Goal: Information Seeking & Learning: Learn about a topic

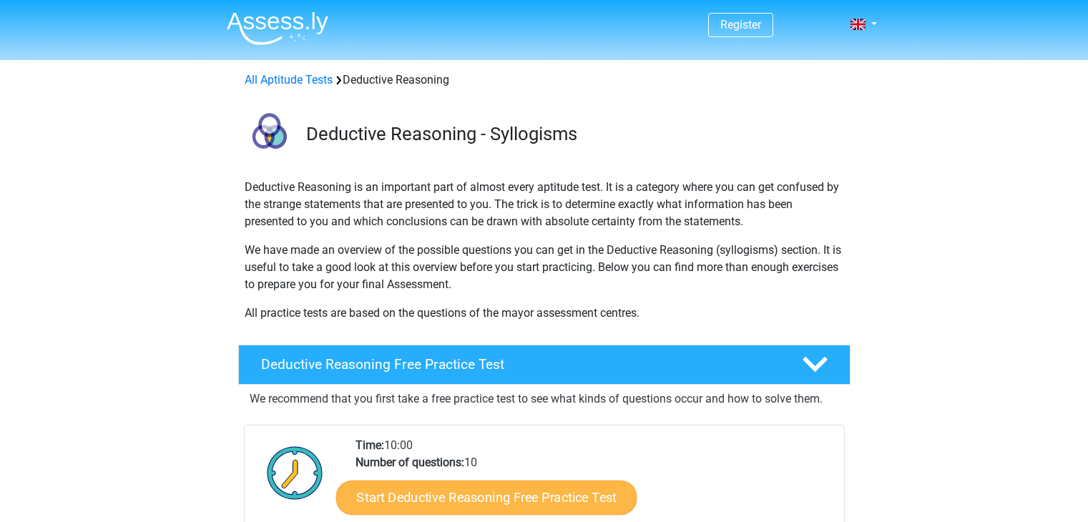
scroll to position [279, 0]
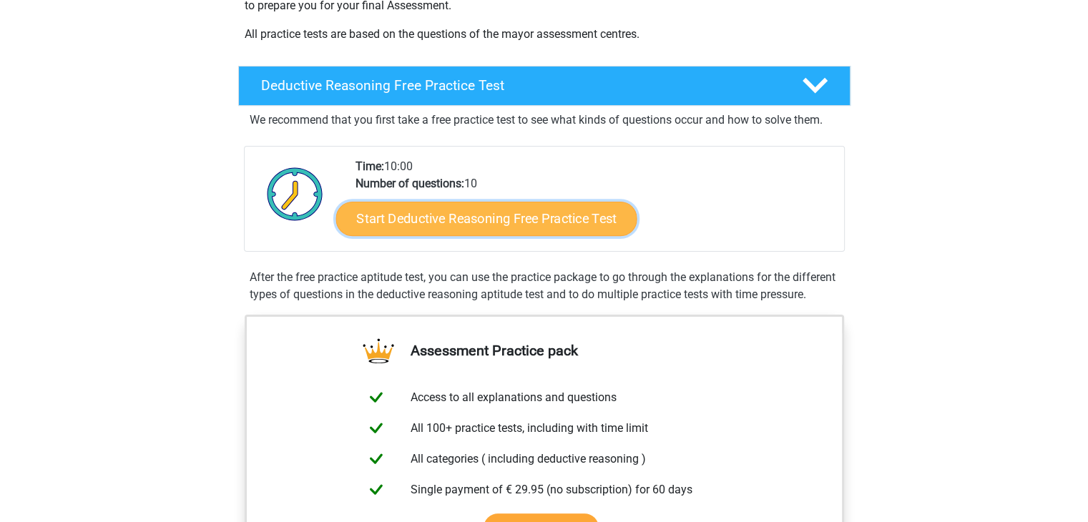
click at [547, 218] on link "Start Deductive Reasoning Free Practice Test" at bounding box center [486, 218] width 301 height 34
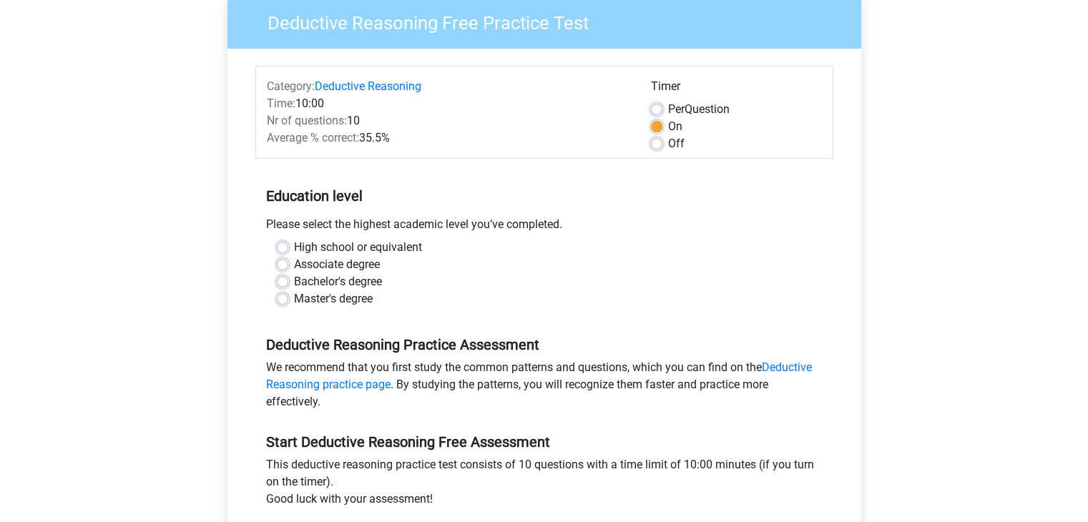
scroll to position [123, 0]
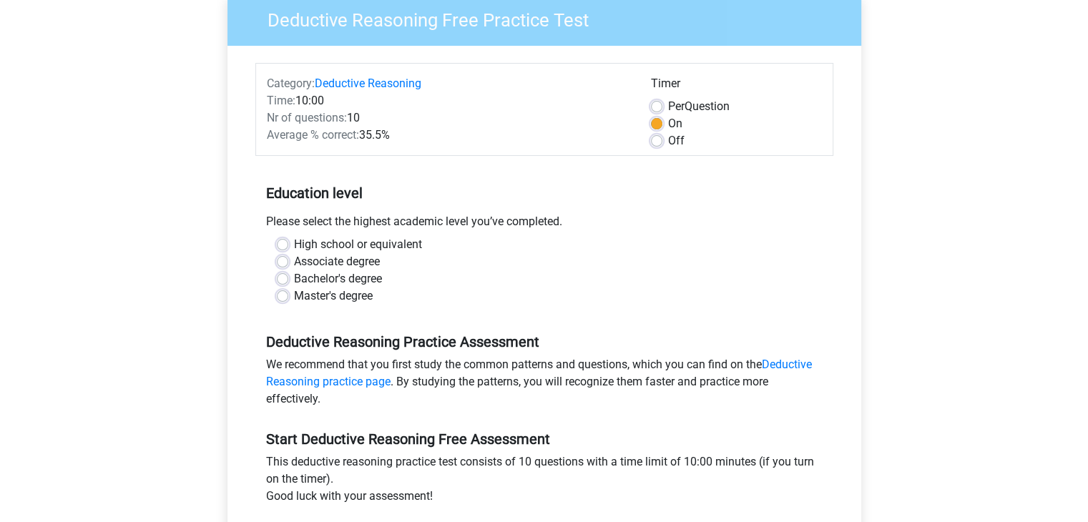
click at [364, 245] on label "High school or equivalent" at bounding box center [358, 244] width 128 height 17
click at [288, 245] on input "High school or equivalent" at bounding box center [282, 243] width 11 height 14
radio input "true"
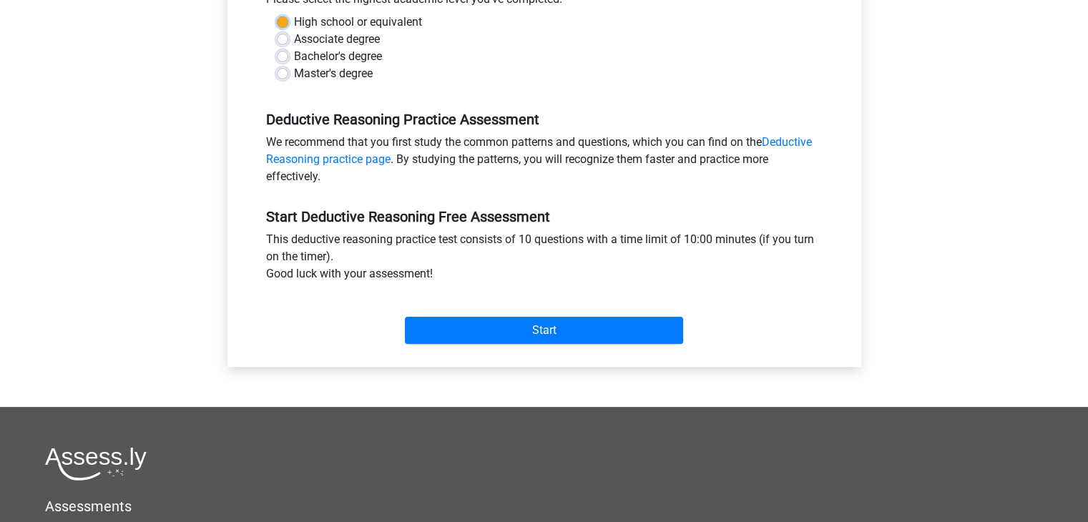
scroll to position [348, 0]
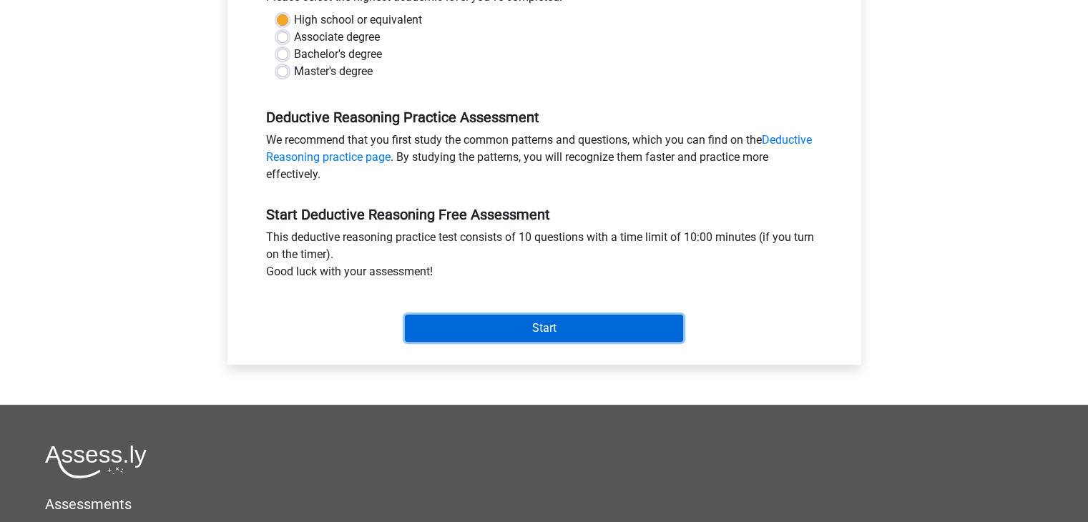
click at [452, 319] on input "Start" at bounding box center [544, 328] width 278 height 27
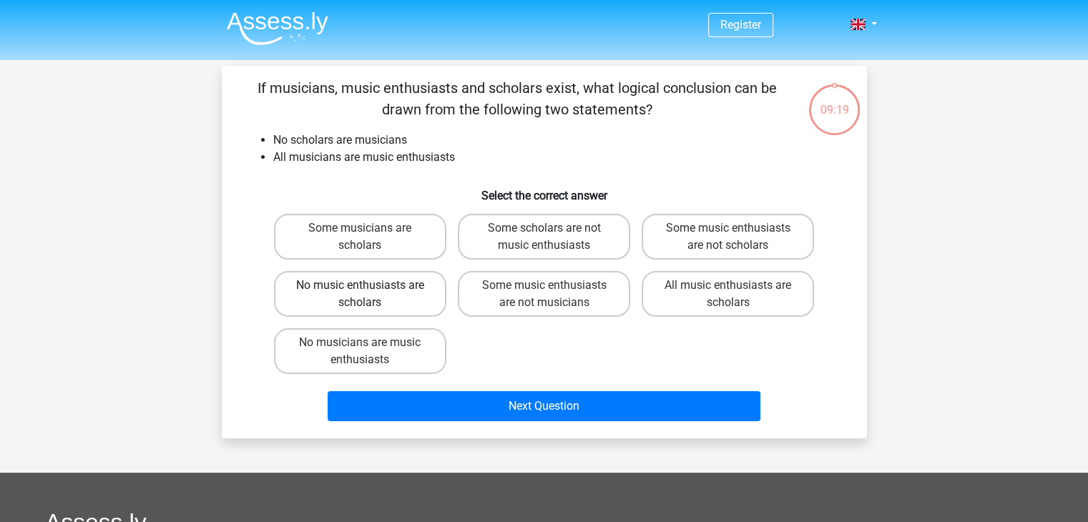
click at [412, 298] on label "No music enthusiasts are scholars" at bounding box center [360, 294] width 172 height 46
click at [369, 295] on input "No music enthusiasts are scholars" at bounding box center [364, 290] width 9 height 9
radio input "true"
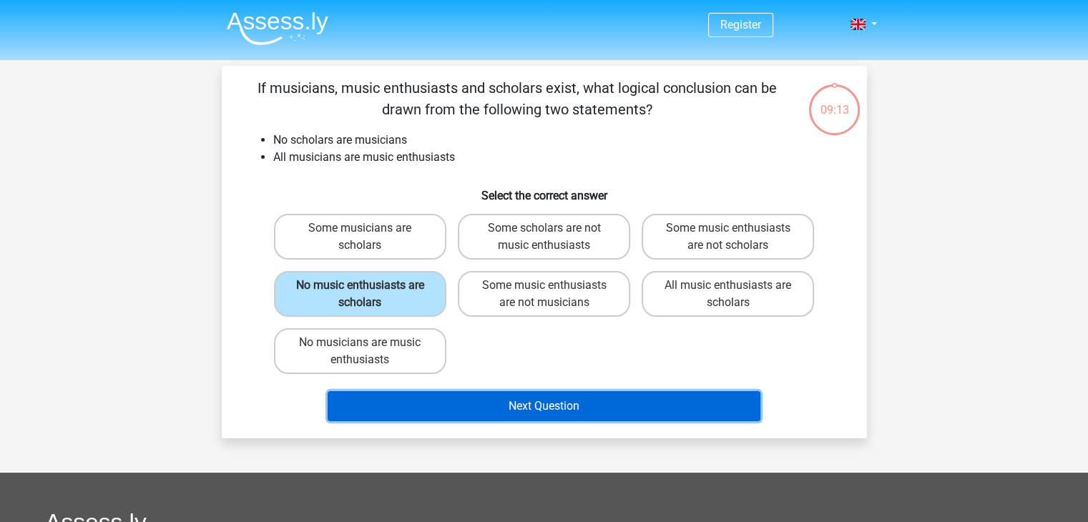
click at [691, 416] on button "Next Question" at bounding box center [544, 406] width 433 height 30
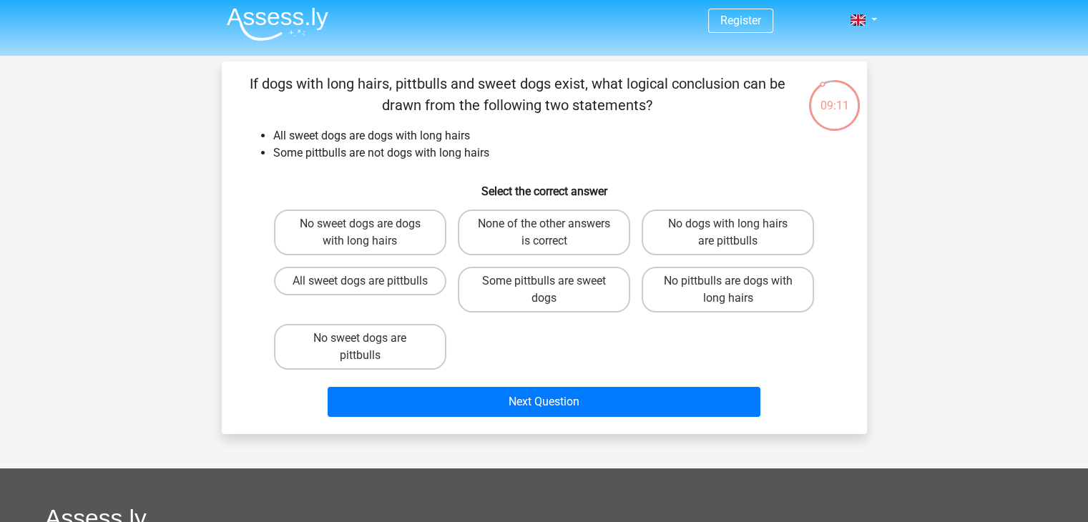
scroll to position [1, 0]
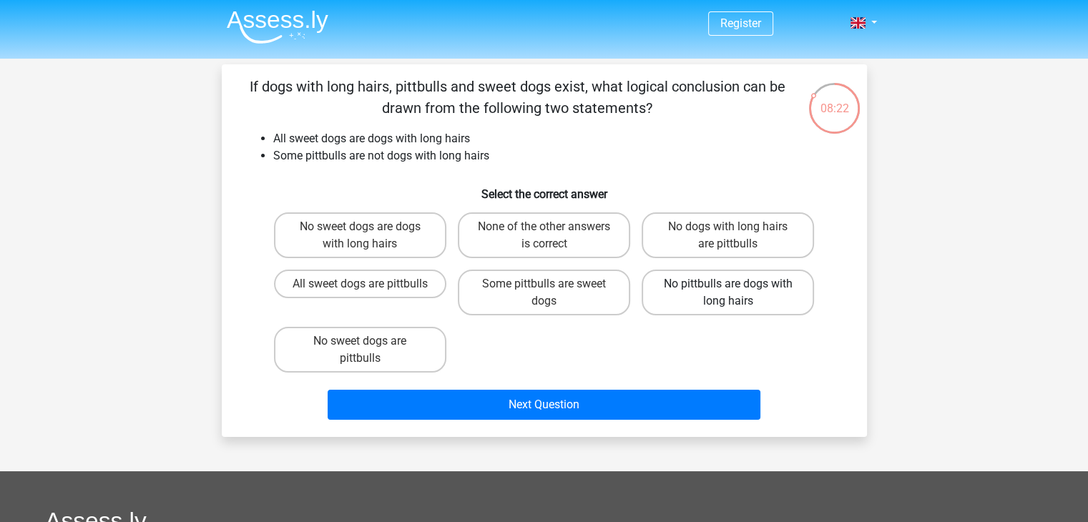
click at [673, 294] on label "No pittbulls are dogs with long hairs" at bounding box center [728, 293] width 172 height 46
click at [728, 293] on input "No pittbulls are dogs with long hairs" at bounding box center [732, 288] width 9 height 9
radio input "true"
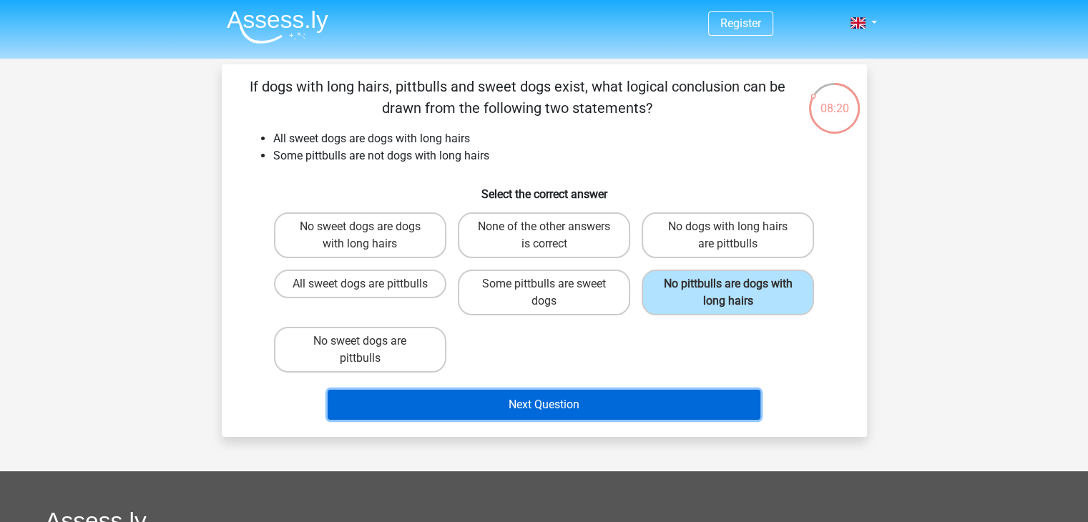
click at [617, 414] on button "Next Question" at bounding box center [544, 405] width 433 height 30
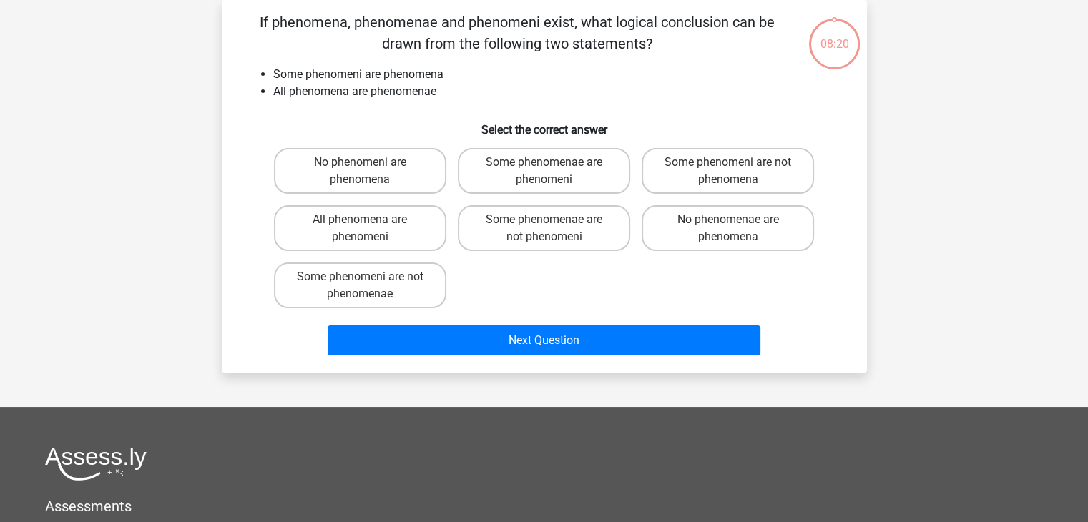
scroll to position [0, 0]
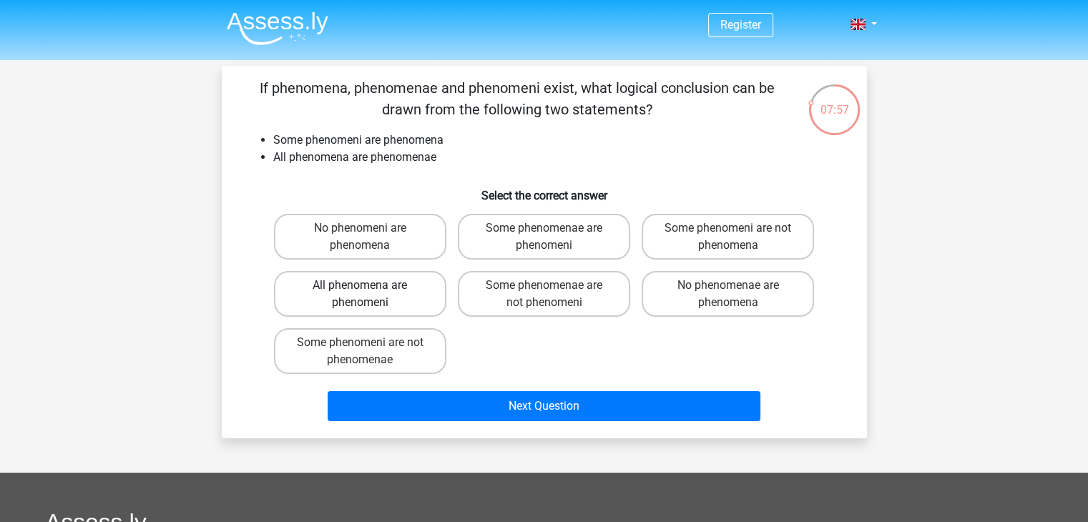
click at [381, 293] on label "All phenomena are phenomeni" at bounding box center [360, 294] width 172 height 46
click at [369, 293] on input "All phenomena are phenomeni" at bounding box center [364, 290] width 9 height 9
radio input "true"
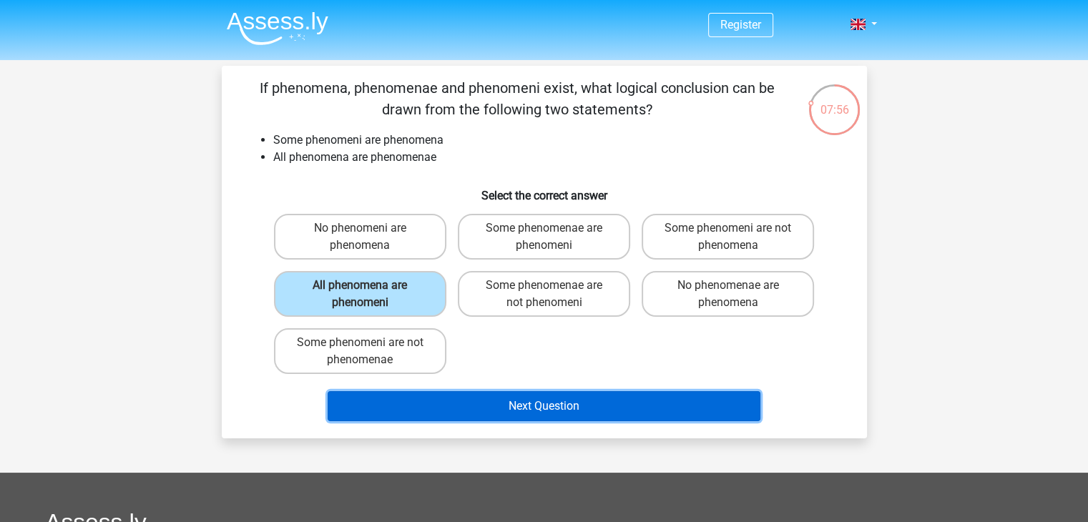
click at [473, 399] on button "Next Question" at bounding box center [544, 406] width 433 height 30
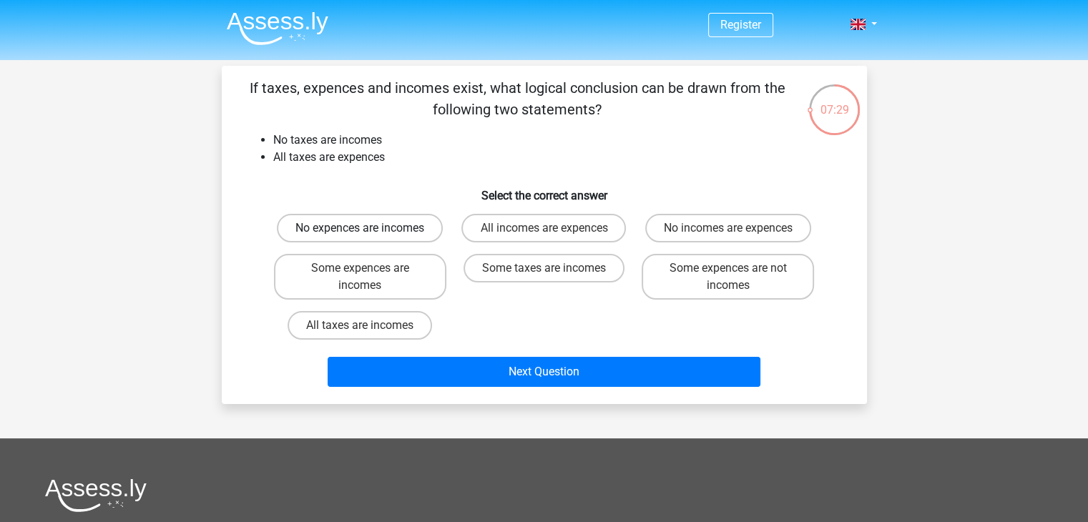
click at [375, 234] on label "No expences are incomes" at bounding box center [360, 228] width 166 height 29
click at [369, 234] on input "No expences are incomes" at bounding box center [364, 232] width 9 height 9
radio input "true"
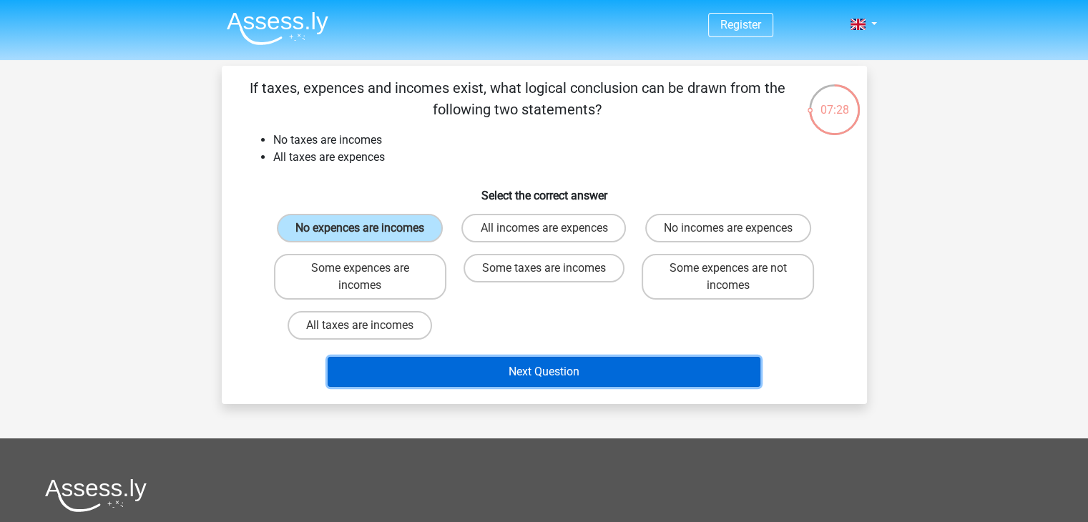
click at [487, 381] on button "Next Question" at bounding box center [544, 372] width 433 height 30
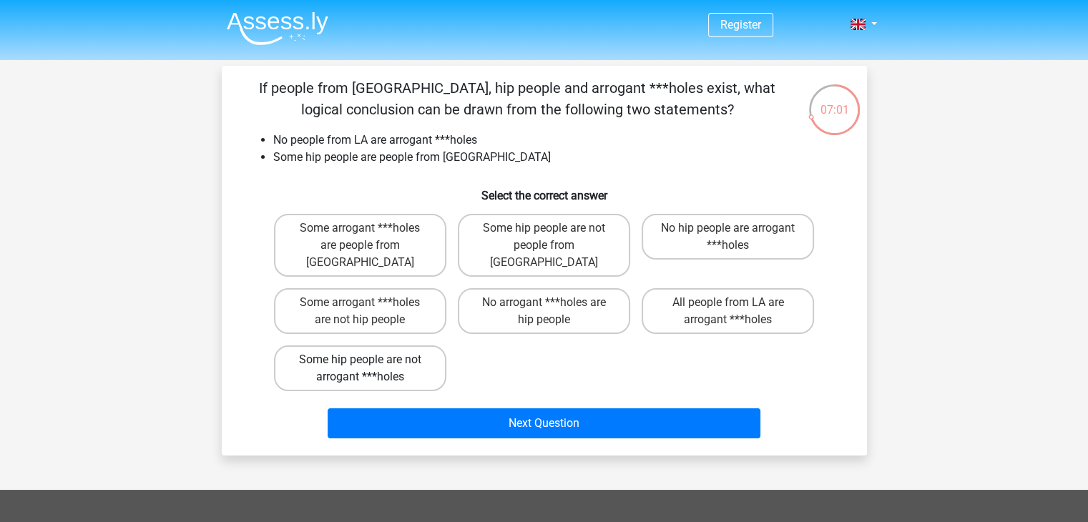
click at [410, 352] on label "Some hip people are not arrogant ***holes" at bounding box center [360, 369] width 172 height 46
click at [369, 360] on input "Some hip people are not arrogant ***holes" at bounding box center [364, 364] width 9 height 9
radio input "true"
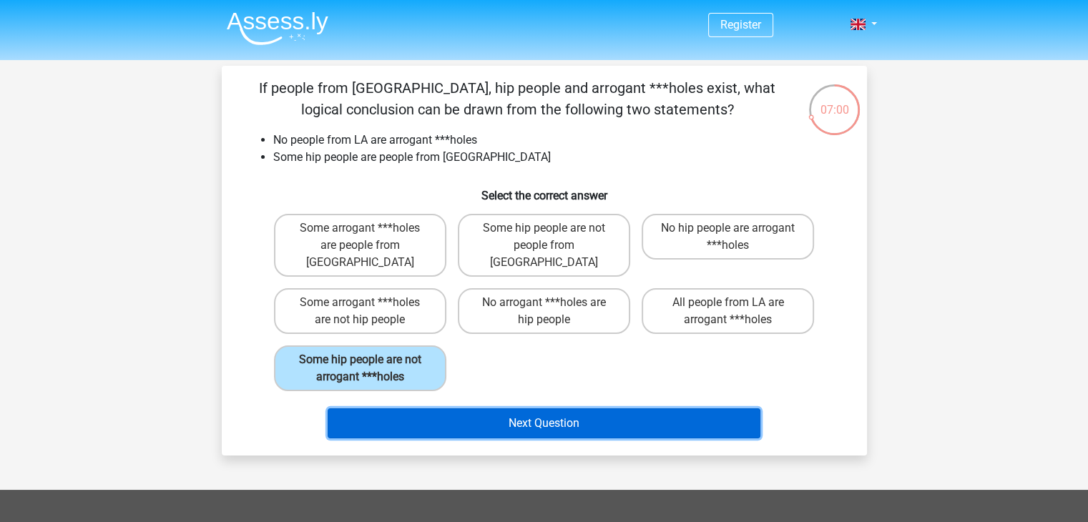
click at [467, 409] on button "Next Question" at bounding box center [544, 424] width 433 height 30
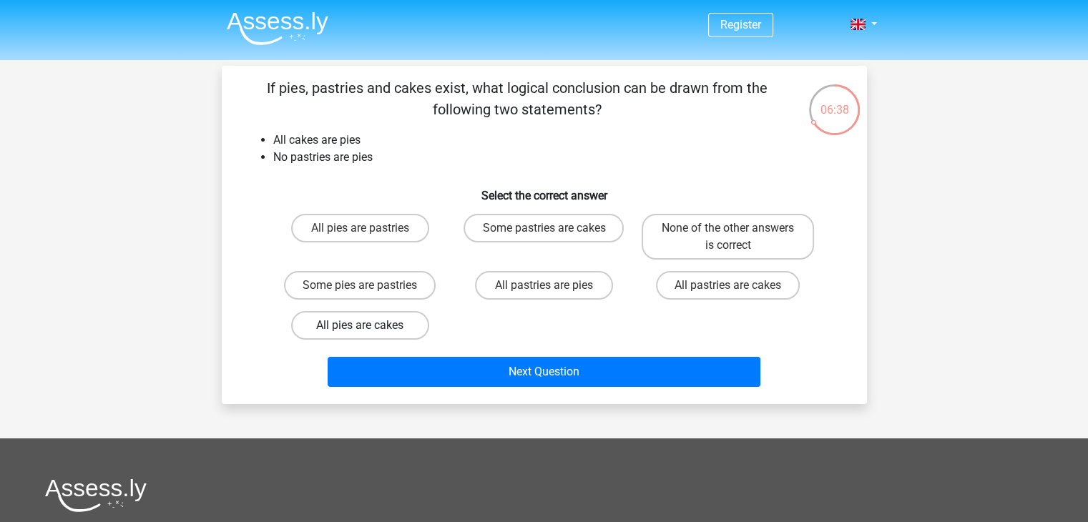
click at [418, 328] on label "All pies are cakes" at bounding box center [360, 325] width 138 height 29
click at [369, 328] on input "All pies are cakes" at bounding box center [364, 330] width 9 height 9
radio input "true"
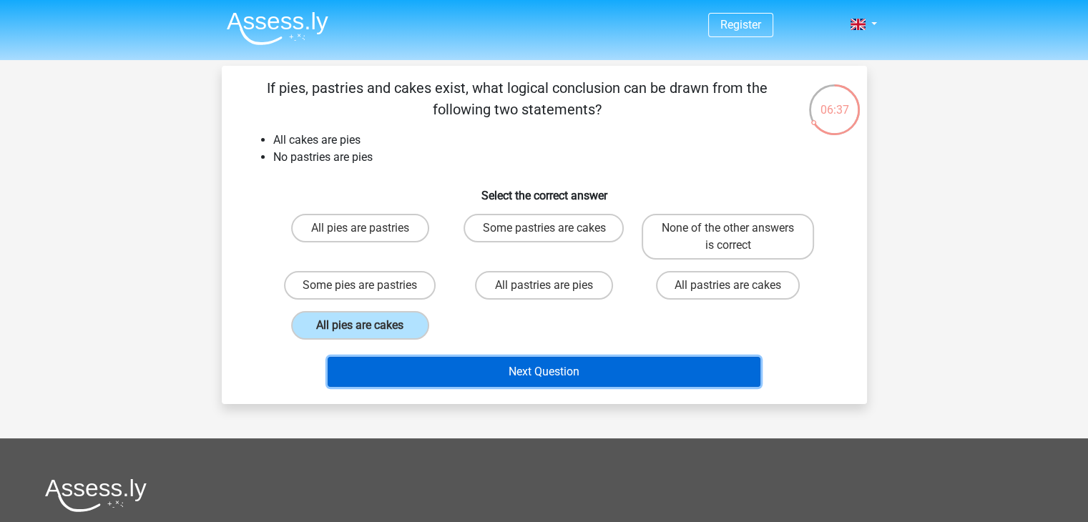
click at [455, 360] on button "Next Question" at bounding box center [544, 372] width 433 height 30
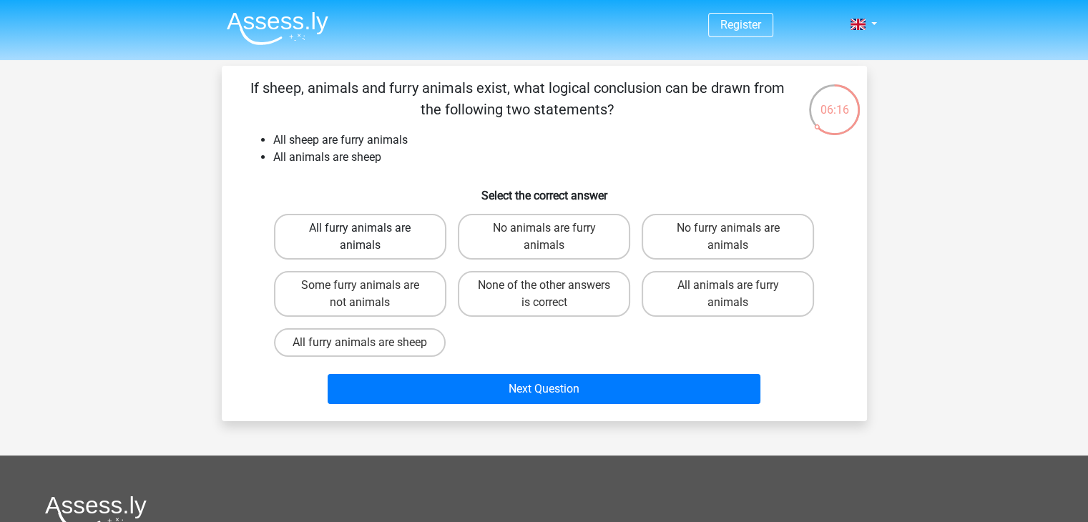
click at [400, 244] on label "All furry animals are animals" at bounding box center [360, 237] width 172 height 46
click at [369, 238] on input "All furry animals are animals" at bounding box center [364, 232] width 9 height 9
radio input "true"
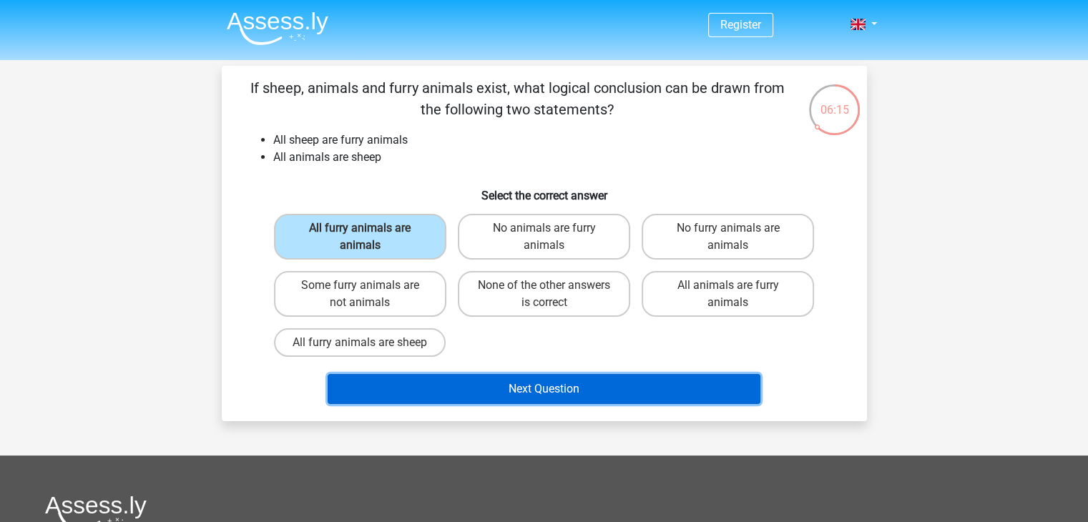
click at [415, 393] on button "Next Question" at bounding box center [544, 389] width 433 height 30
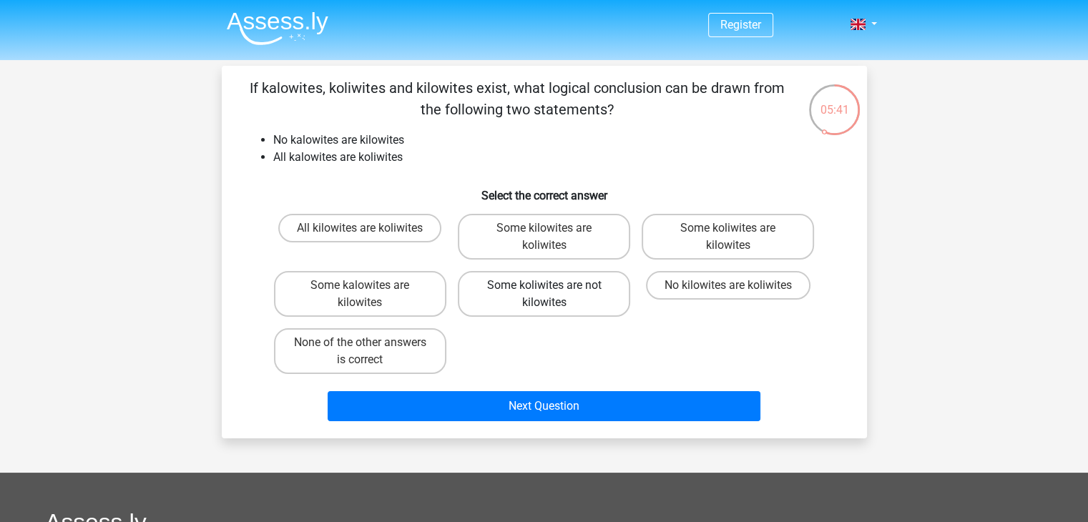
click at [572, 296] on label "Some koliwites are not kilowites" at bounding box center [544, 294] width 172 height 46
click at [553, 295] on input "Some koliwites are not kilowites" at bounding box center [548, 290] width 9 height 9
radio input "true"
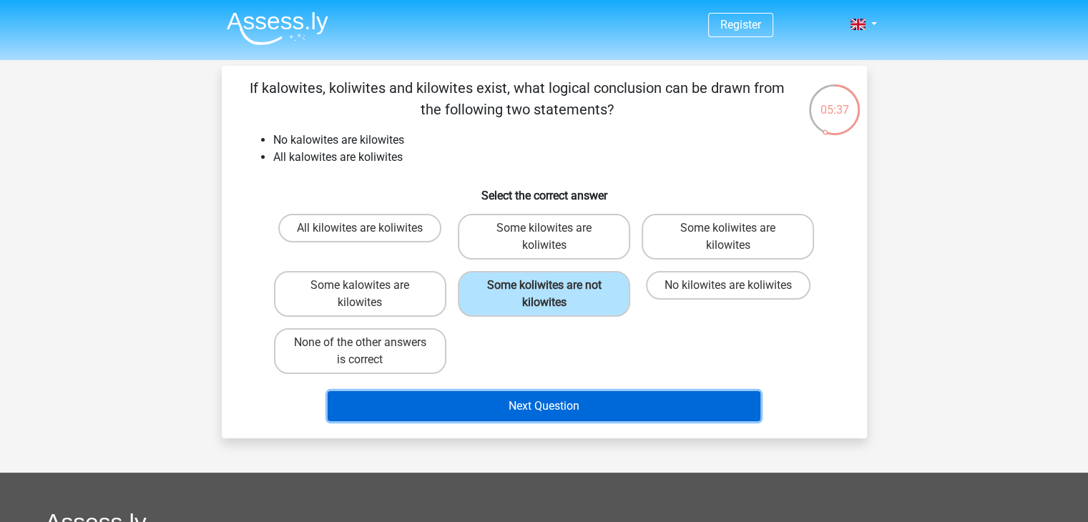
click at [578, 399] on button "Next Question" at bounding box center [544, 406] width 433 height 30
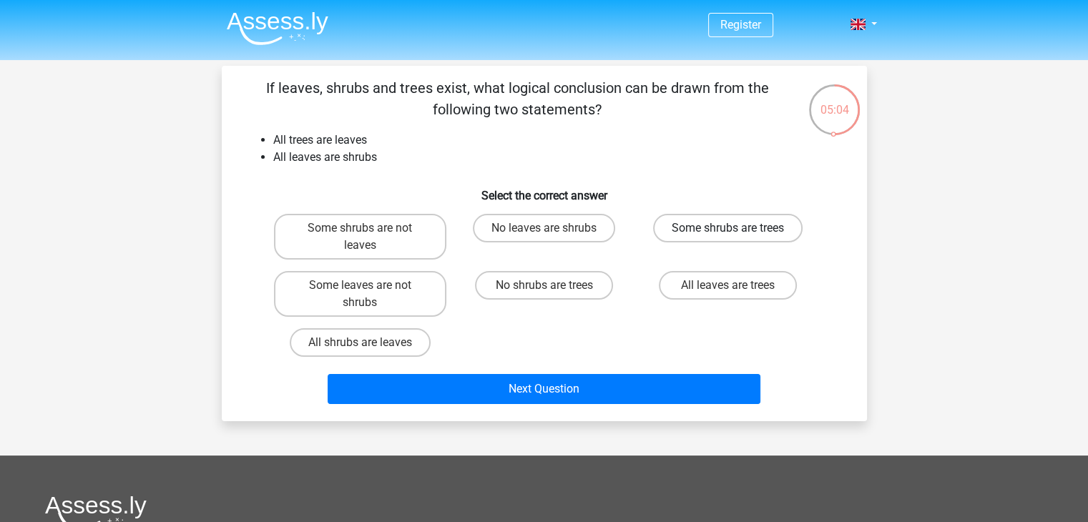
click at [739, 218] on label "Some shrubs are trees" at bounding box center [728, 228] width 150 height 29
click at [738, 228] on input "Some shrubs are trees" at bounding box center [732, 232] width 9 height 9
radio input "true"
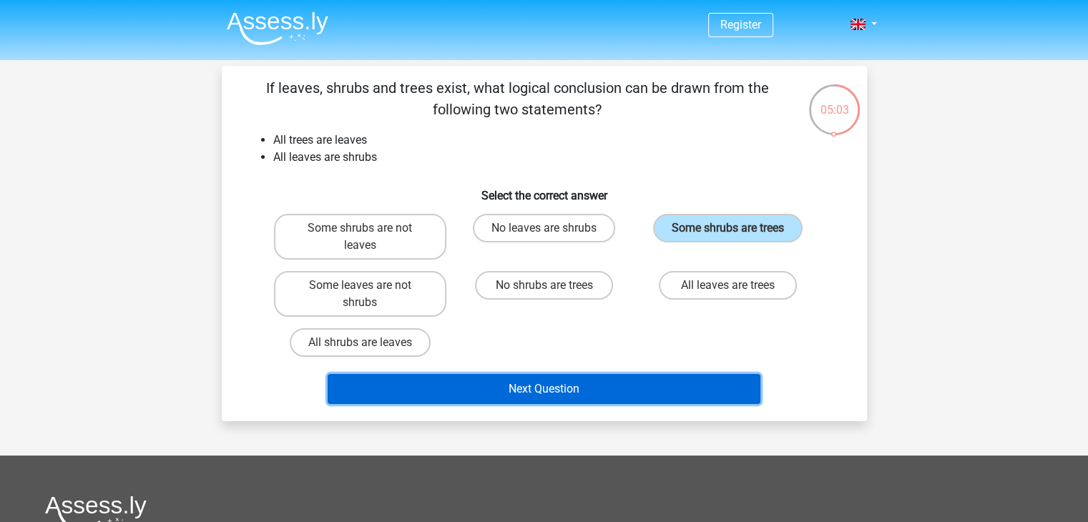
click at [622, 396] on button "Next Question" at bounding box center [544, 389] width 433 height 30
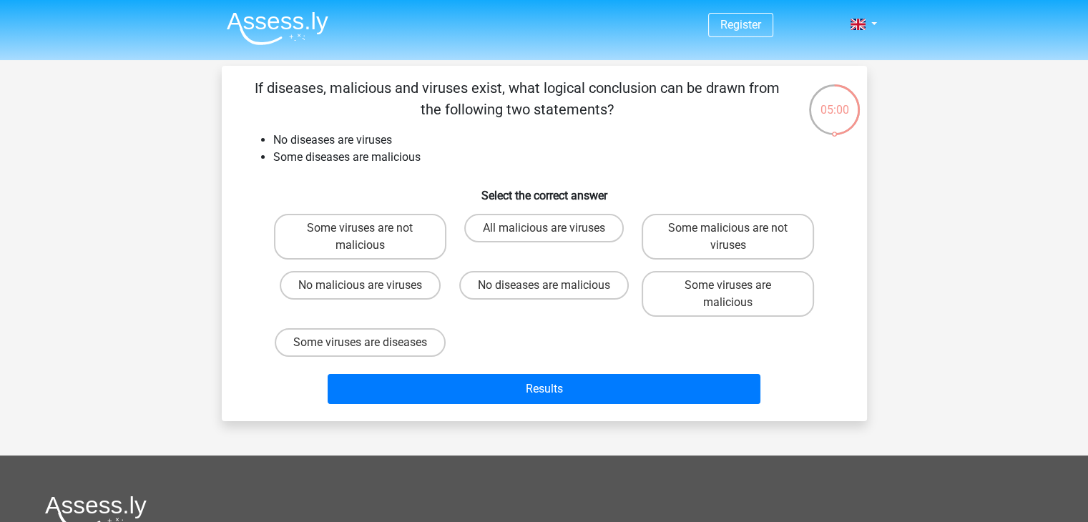
click at [852, 121] on div "05:00" at bounding box center [835, 99] width 54 height 54
click at [423, 223] on label "Some viruses are not malicious" at bounding box center [360, 237] width 172 height 46
click at [369, 228] on input "Some viruses are not malicious" at bounding box center [364, 232] width 9 height 9
radio input "true"
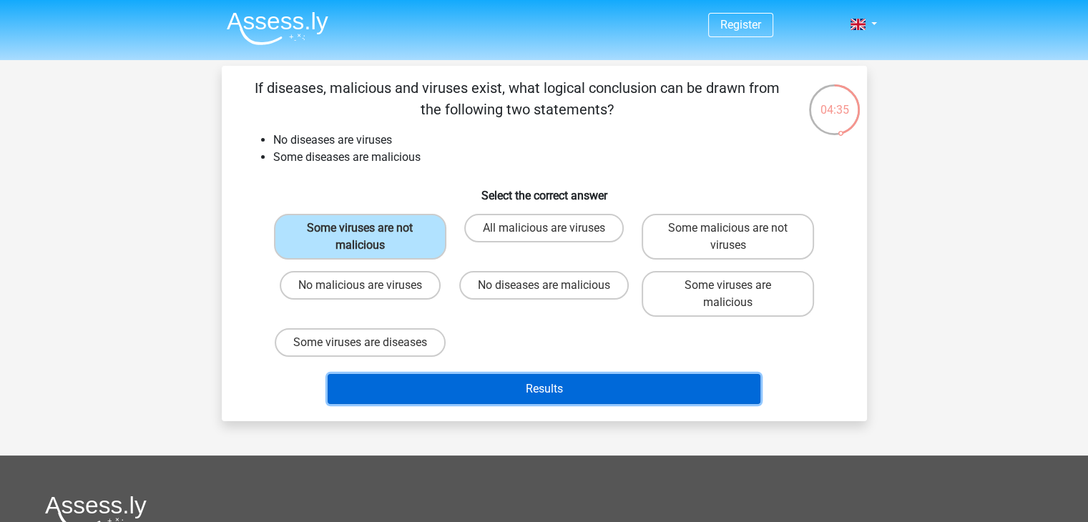
click at [490, 384] on button "Results" at bounding box center [544, 389] width 433 height 30
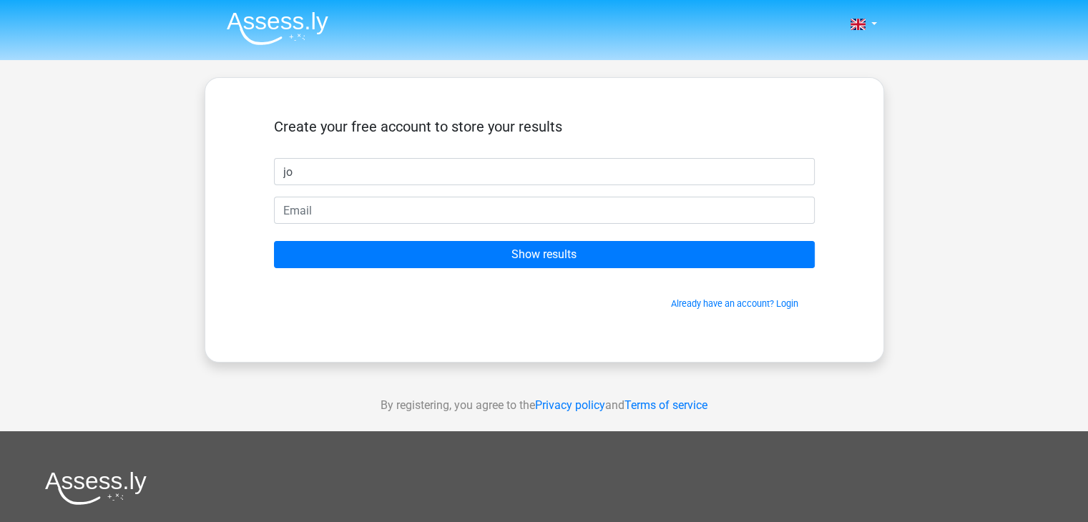
type input "jo"
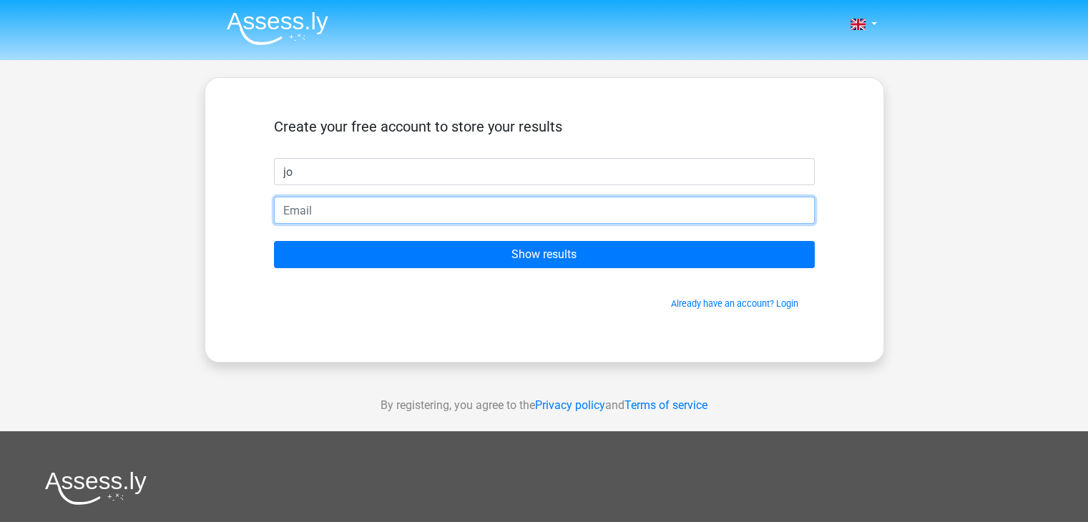
click at [301, 207] on input "email" at bounding box center [544, 210] width 541 height 27
type input "vendhanv666@gmail.com"
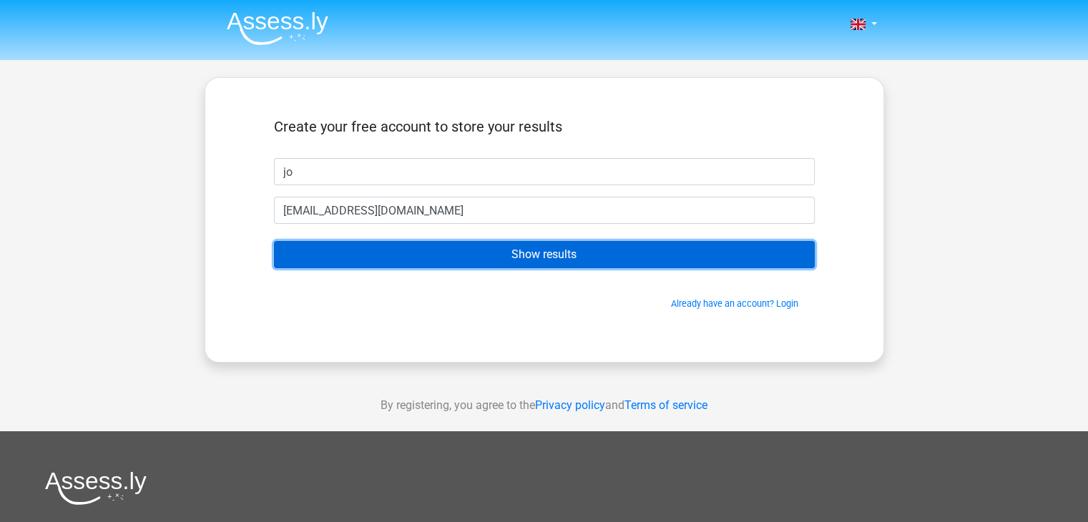
click at [527, 251] on input "Show results" at bounding box center [544, 254] width 541 height 27
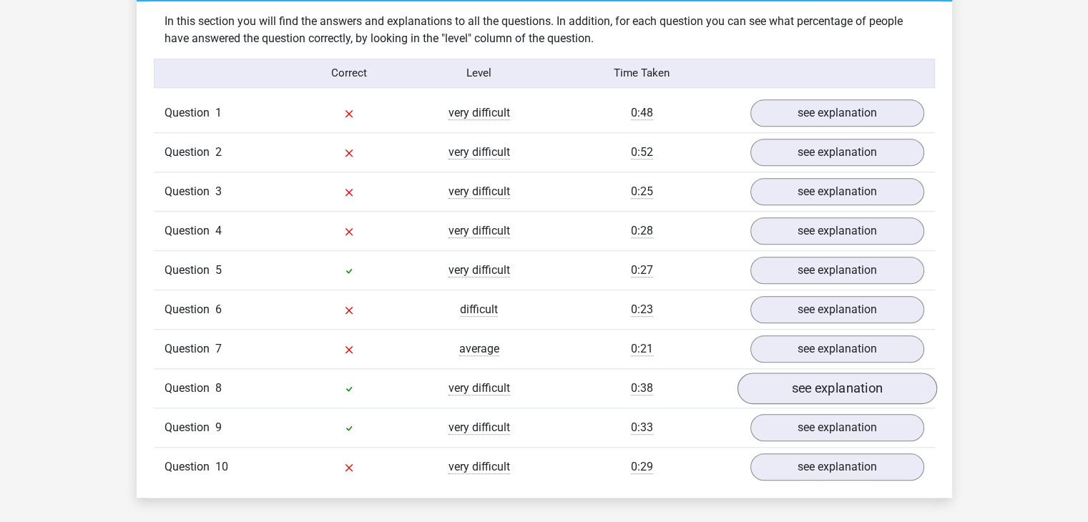
scroll to position [1110, 0]
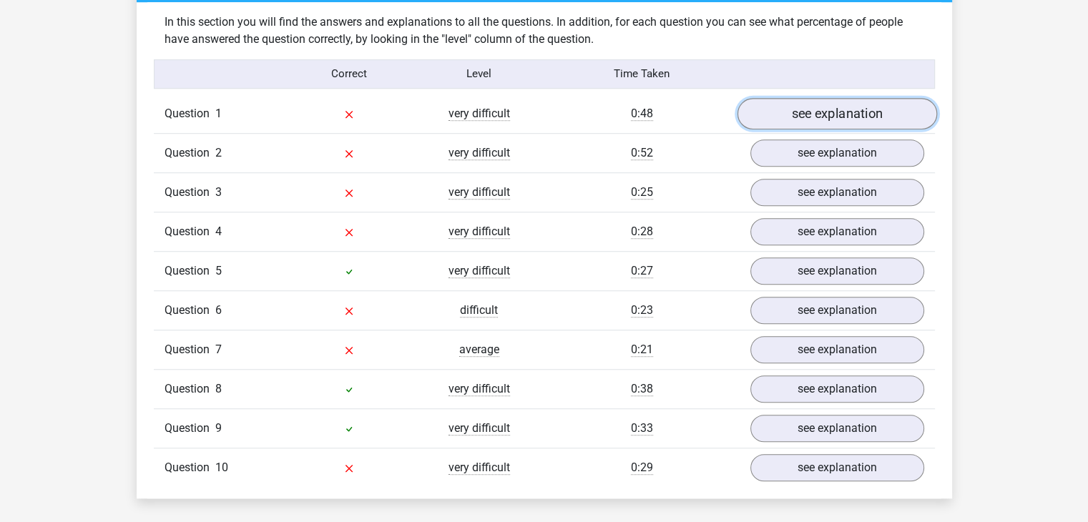
click at [804, 119] on link "see explanation" at bounding box center [837, 113] width 200 height 31
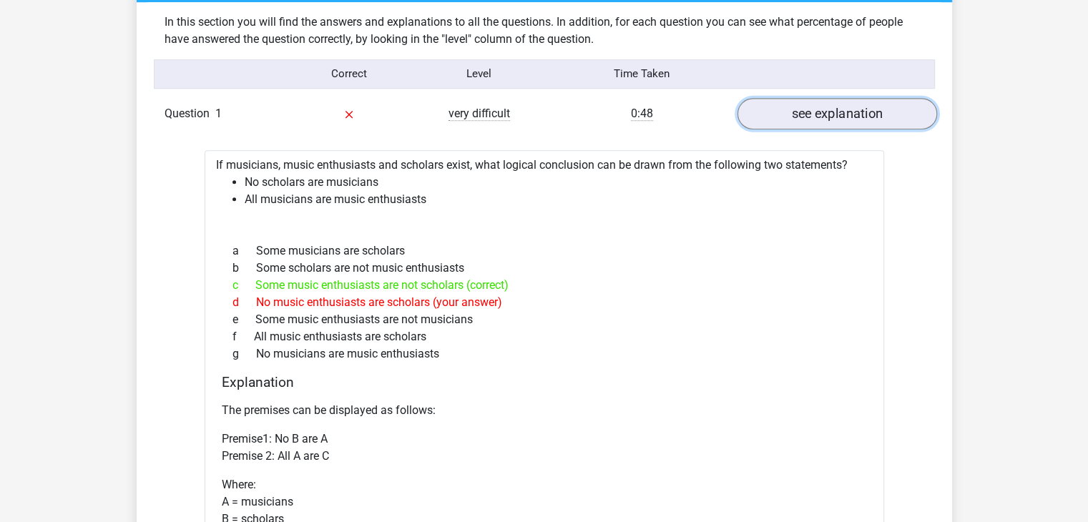
click at [804, 119] on link "see explanation" at bounding box center [837, 113] width 200 height 31
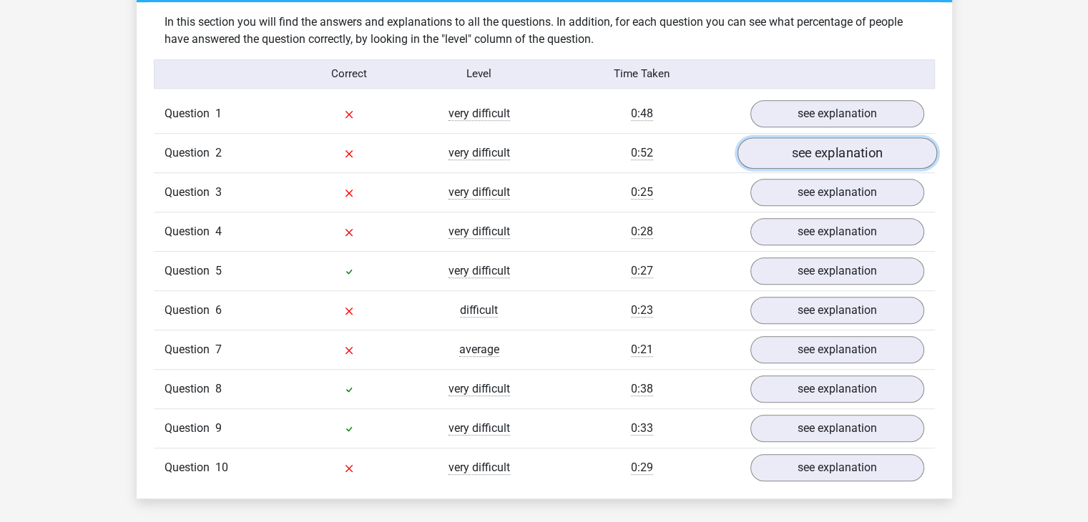
click at [816, 159] on link "see explanation" at bounding box center [837, 152] width 200 height 31
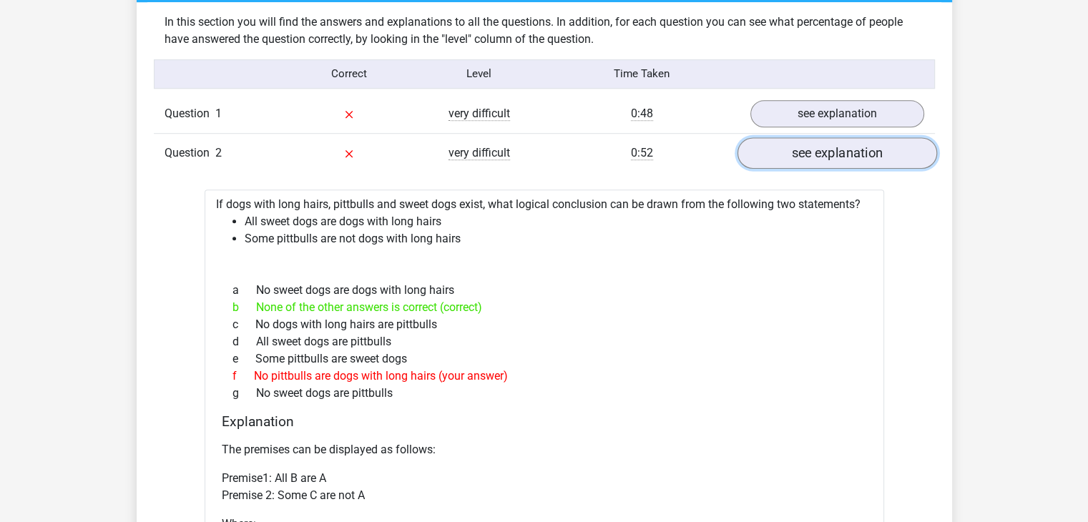
click at [816, 159] on link "see explanation" at bounding box center [837, 152] width 200 height 31
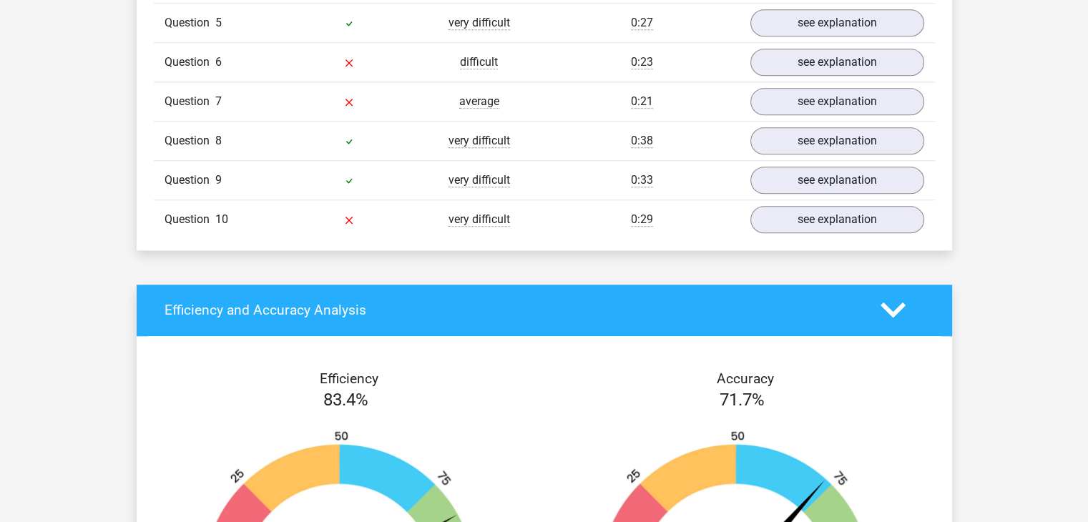
scroll to position [1357, 0]
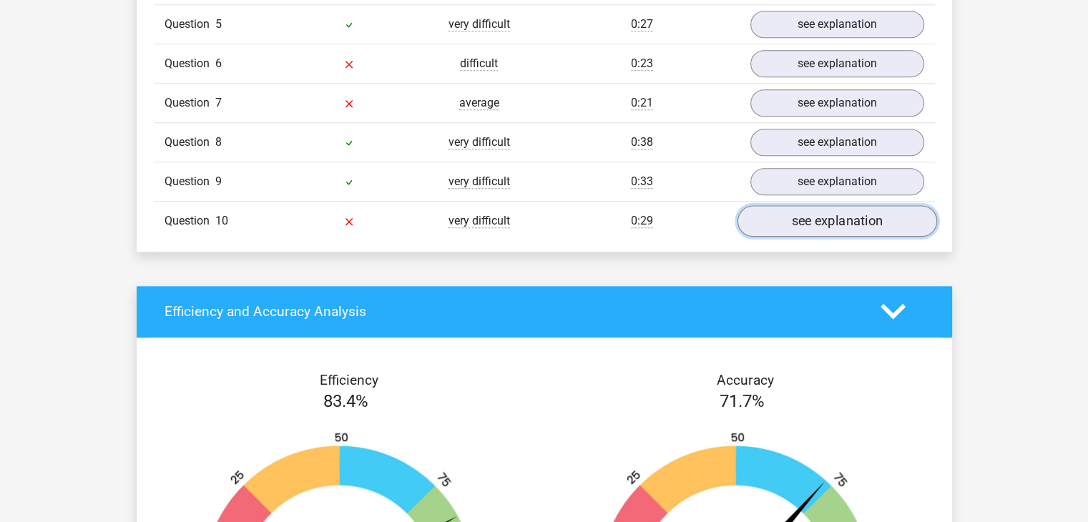
click at [828, 210] on link "see explanation" at bounding box center [837, 220] width 200 height 31
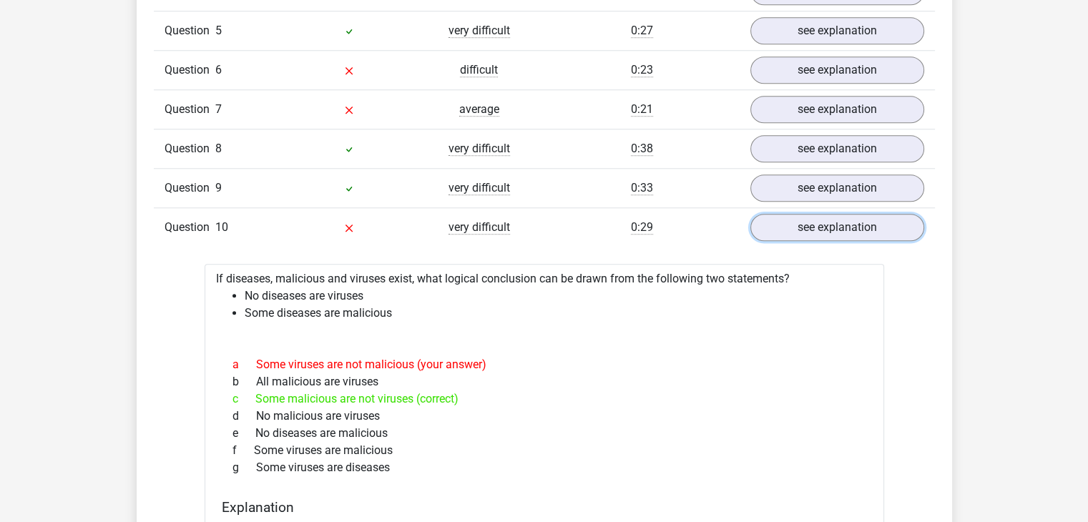
scroll to position [1350, 0]
click at [804, 224] on link "see explanation" at bounding box center [837, 228] width 200 height 31
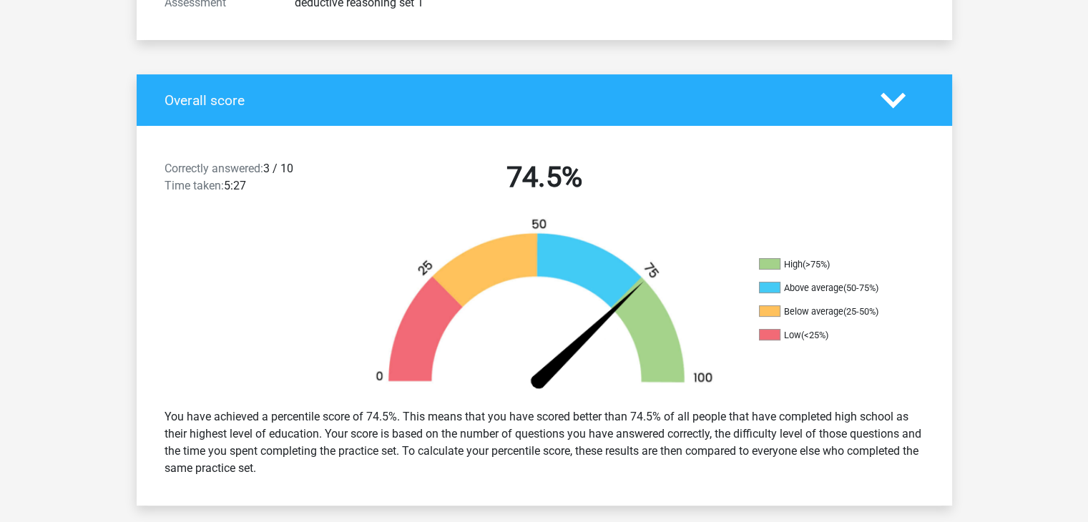
scroll to position [0, 0]
